Goal: Ask a question: Seek information or help from site administrators or community

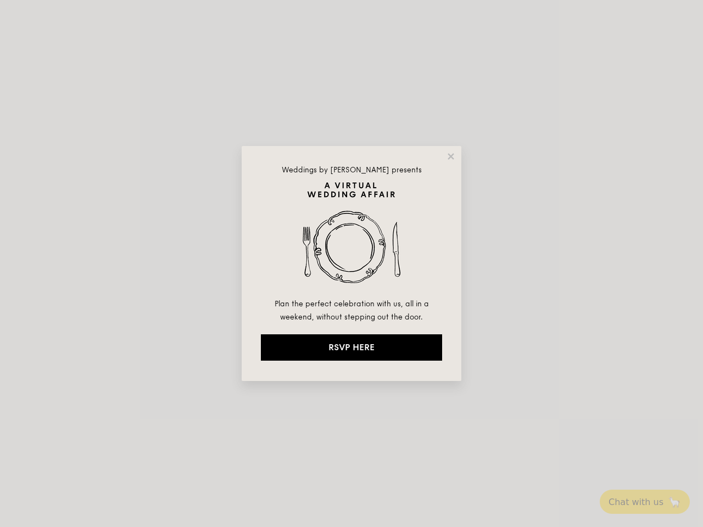
click at [351, 263] on img at bounding box center [351, 239] width 181 height 115
click at [451, 156] on icon at bounding box center [450, 156] width 6 height 6
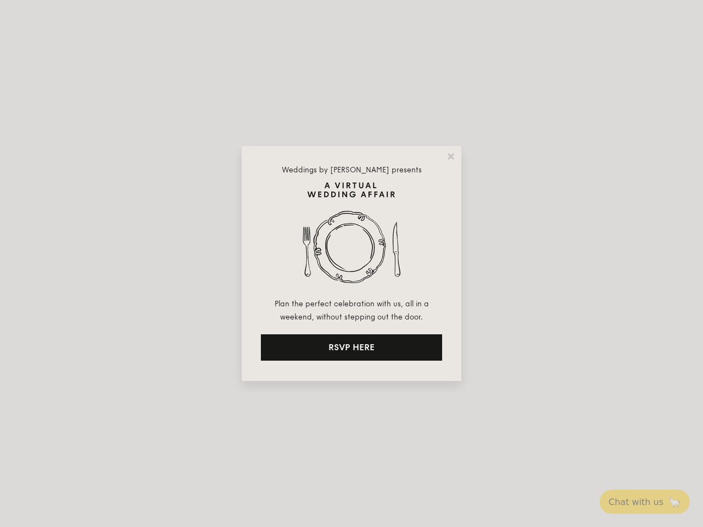
click at [451, 156] on icon at bounding box center [450, 156] width 6 height 6
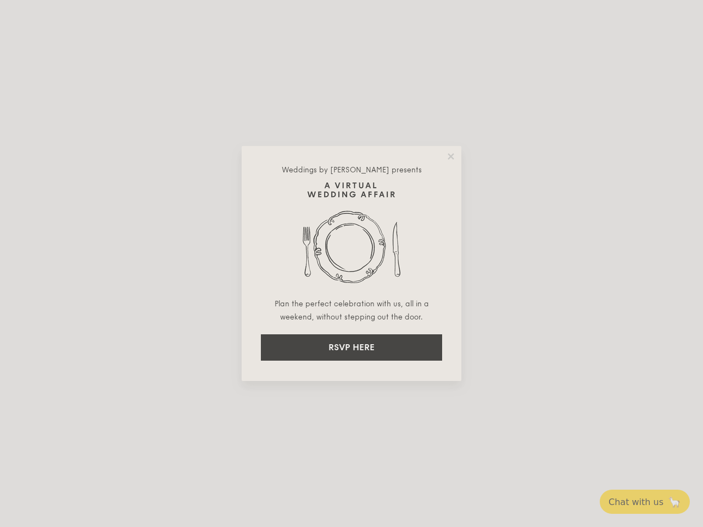
click at [450, 156] on icon at bounding box center [450, 156] width 6 height 6
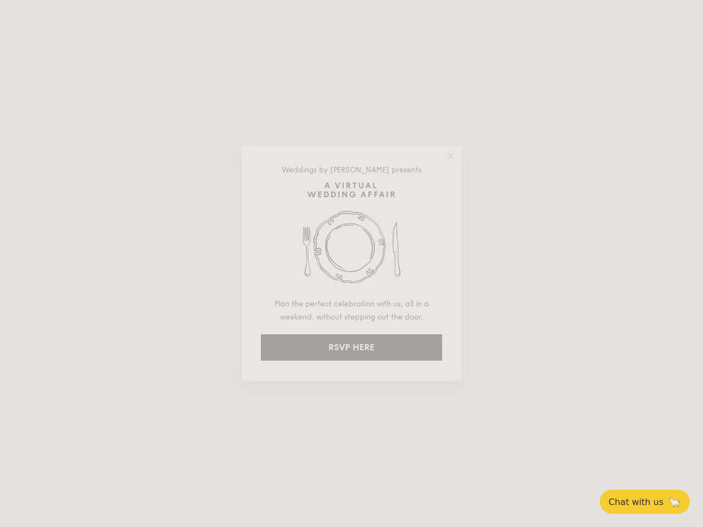
click at [351, 239] on img at bounding box center [351, 239] width 181 height 115
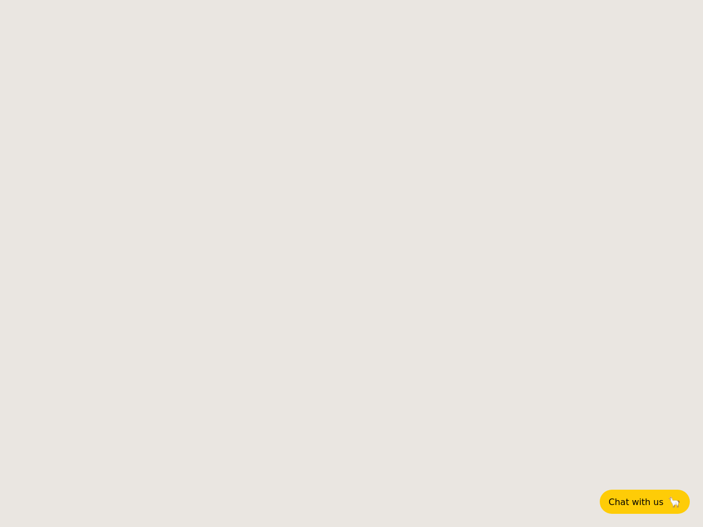
click at [351, 347] on body "Chat with us 🦙 Weddings by [PERSON_NAME] presents Plan the perfect celebration …" at bounding box center [351, 263] width 703 height 527
